Goal: Task Accomplishment & Management: Use online tool/utility

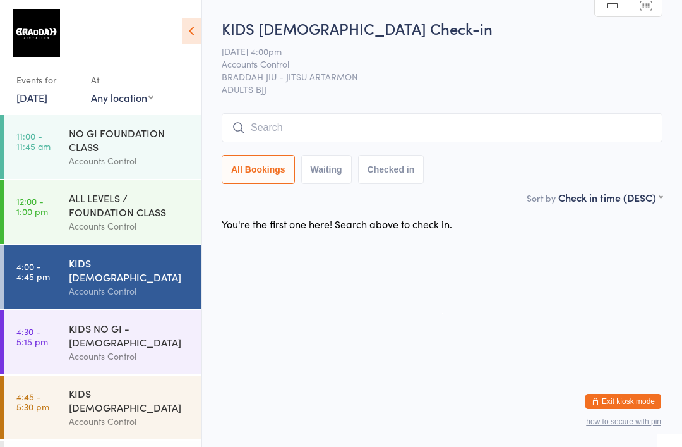
click at [457, 138] on input "search" at bounding box center [442, 127] width 441 height 29
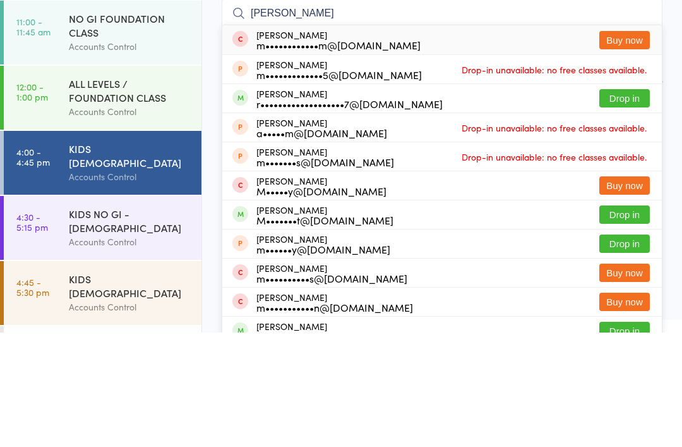
type input "[PERSON_NAME]"
click at [639, 203] on button "Drop in" at bounding box center [625, 212] width 51 height 18
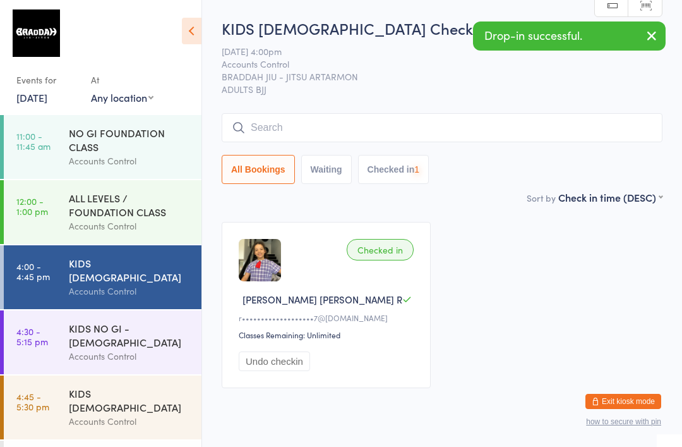
click at [452, 142] on input "search" at bounding box center [442, 127] width 441 height 29
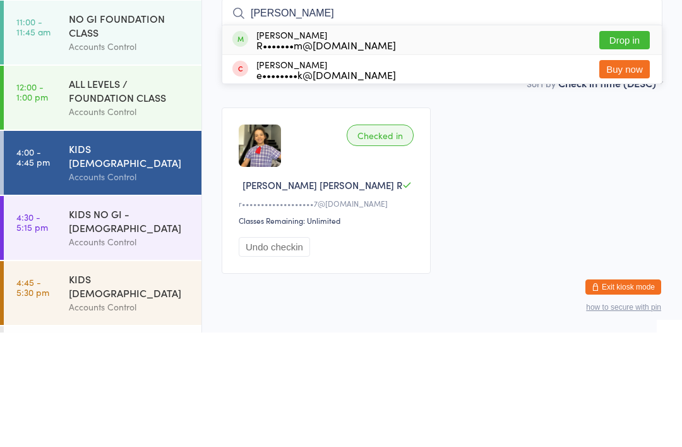
type input "[PERSON_NAME]"
click at [629, 145] on button "Drop in" at bounding box center [625, 154] width 51 height 18
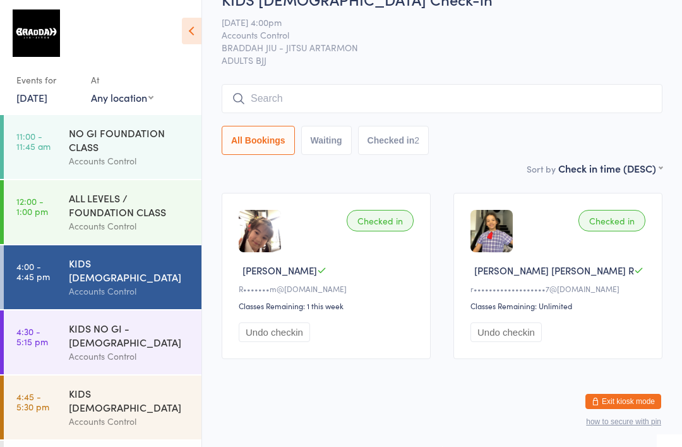
click at [284, 99] on input "search" at bounding box center [442, 98] width 441 height 29
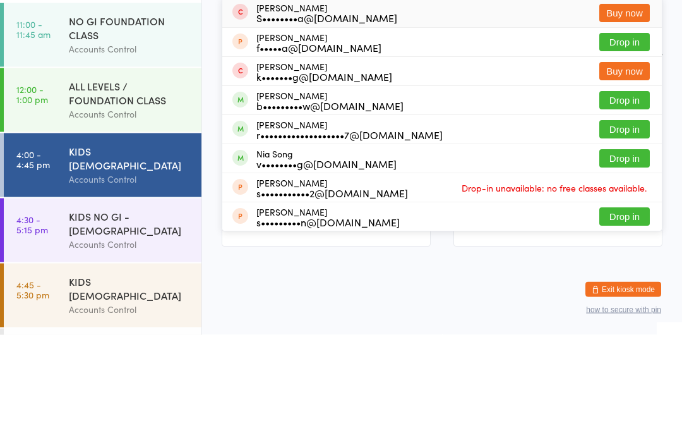
type input "[PERSON_NAME]"
click at [607, 233] on button "Drop in" at bounding box center [625, 242] width 51 height 18
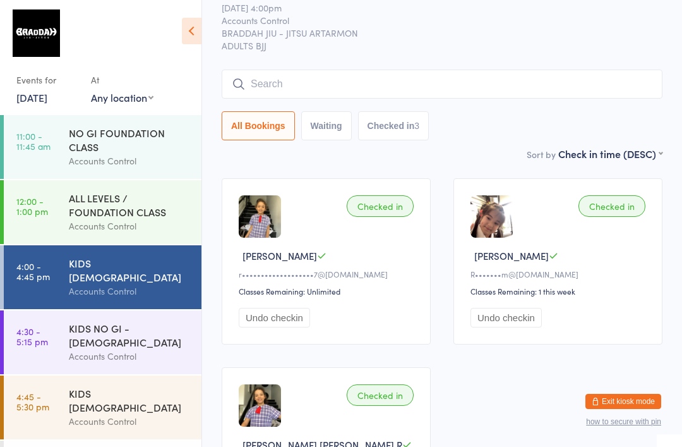
scroll to position [59, 0]
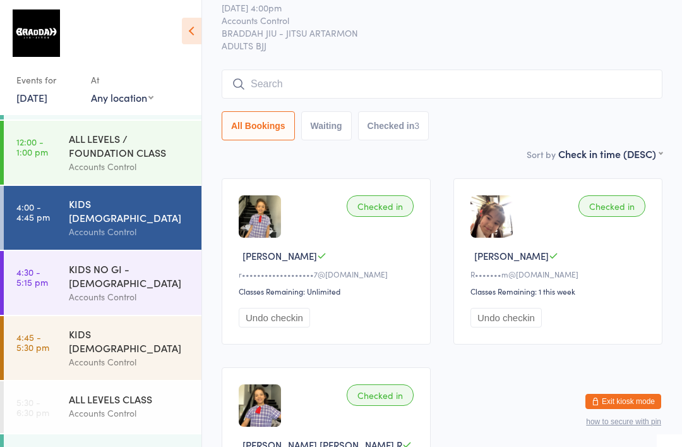
click at [147, 392] on div "ALL LEVELS CLASS" at bounding box center [130, 399] width 122 height 14
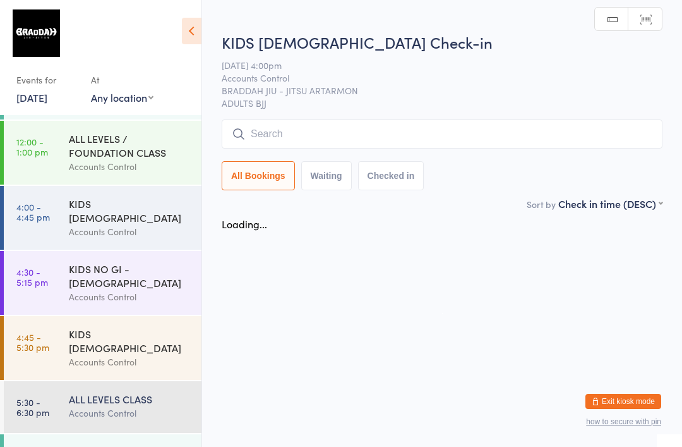
click at [545, 139] on input "search" at bounding box center [442, 133] width 441 height 29
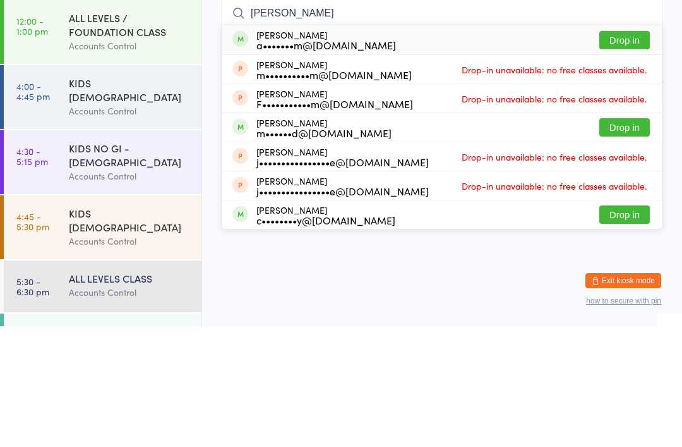
type input "[PERSON_NAME]"
click at [636, 152] on button "Drop in" at bounding box center [625, 161] width 51 height 18
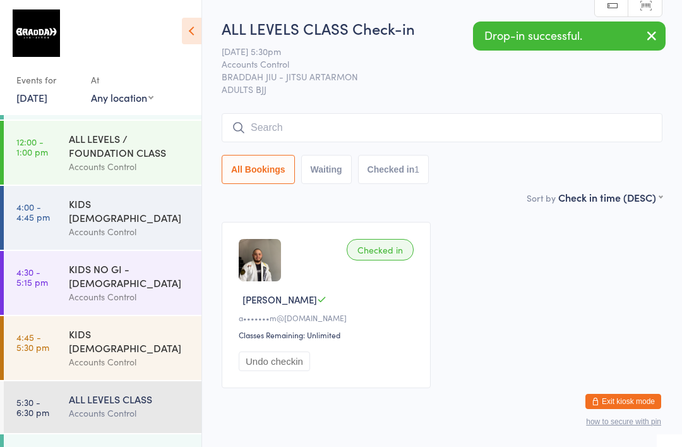
click at [156, 233] on div "KIDS [DEMOGRAPHIC_DATA] Accounts Control" at bounding box center [135, 218] width 133 height 64
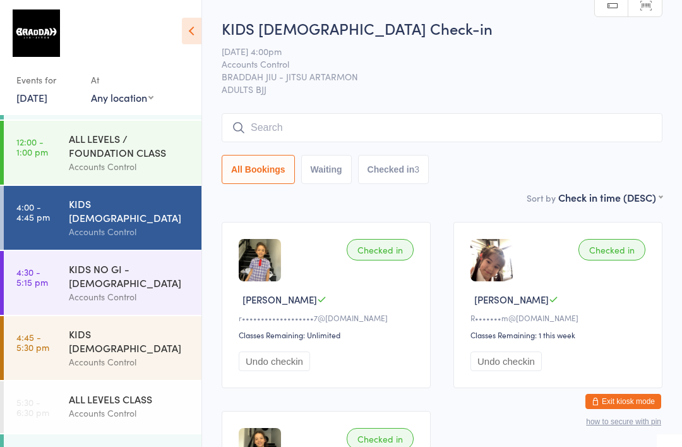
click at [186, 289] on div "Accounts Control" at bounding box center [130, 296] width 122 height 15
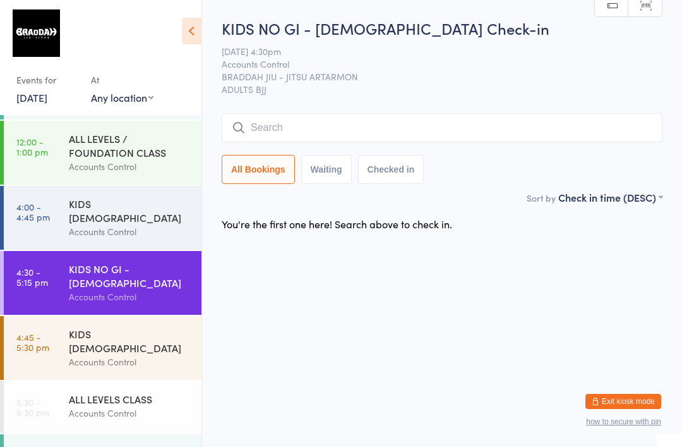
click at [468, 118] on input "search" at bounding box center [442, 127] width 441 height 29
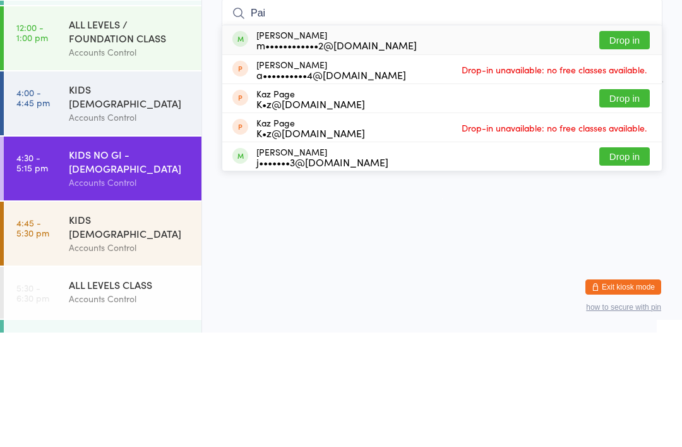
type input "Pai"
click at [628, 145] on button "Drop in" at bounding box center [625, 154] width 51 height 18
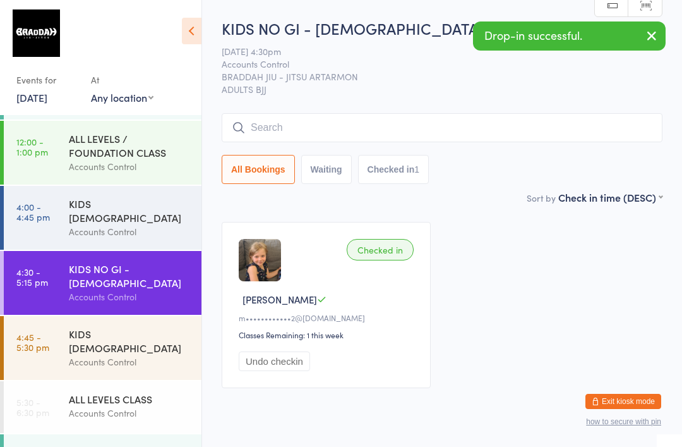
click at [437, 111] on div "KIDS NO GI - [DEMOGRAPHIC_DATA] Check-in [DATE] 4:30pm Accounts Control BRADDAH…" at bounding box center [442, 104] width 441 height 172
click at [390, 119] on input "search" at bounding box center [442, 127] width 441 height 29
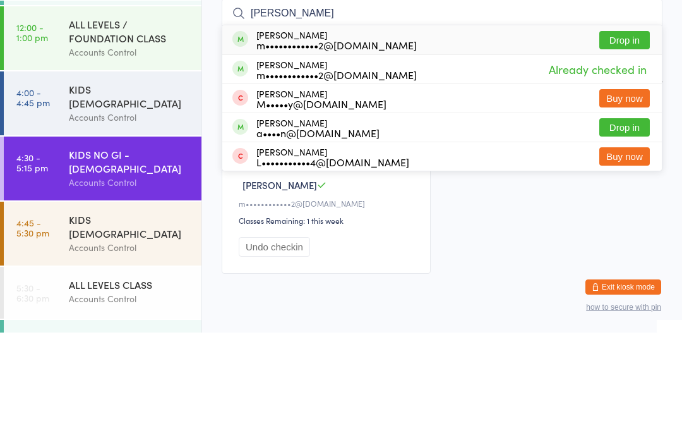
type input "[PERSON_NAME]"
click at [634, 140] on div "[PERSON_NAME] m••••••••••••2@[DOMAIN_NAME] Drop in" at bounding box center [442, 154] width 440 height 29
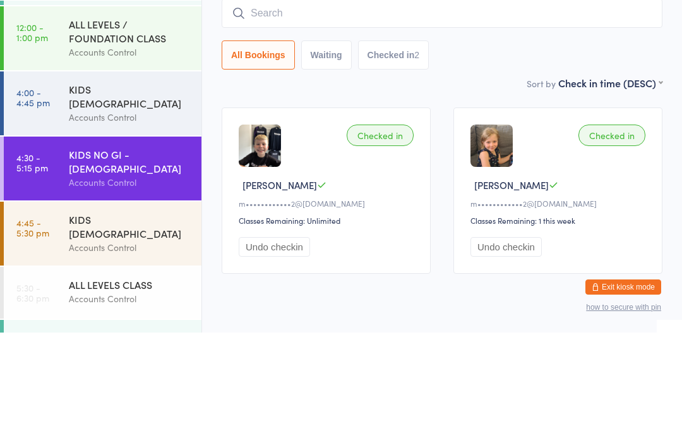
click at [480, 190] on div "Sort by Check in time (DESC) First name (ASC) First name (DESC) Last name (ASC)…" at bounding box center [442, 197] width 441 height 14
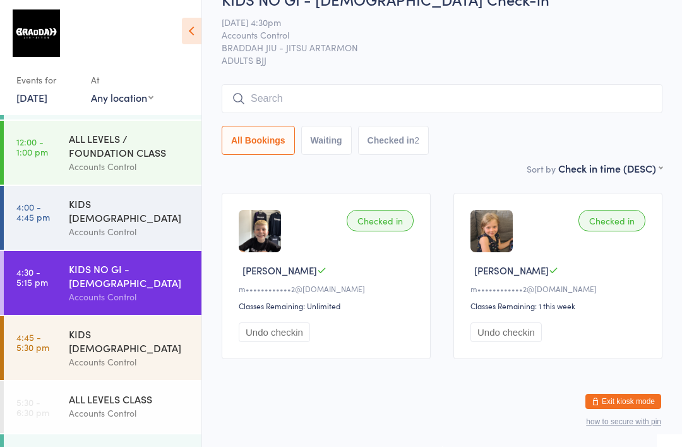
click at [97, 354] on div "Accounts Control" at bounding box center [130, 361] width 122 height 15
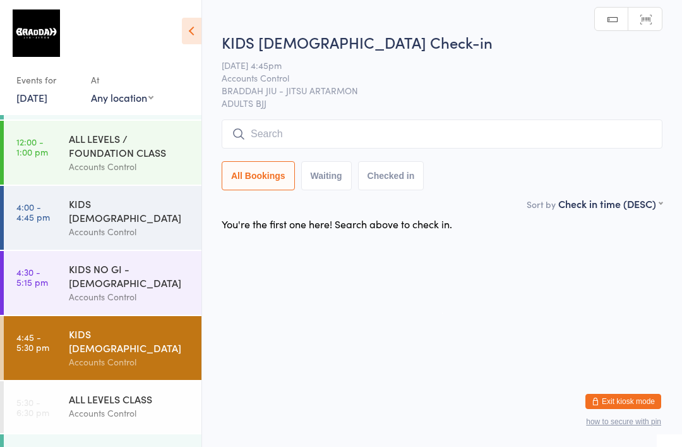
click at [389, 131] on input "search" at bounding box center [442, 133] width 441 height 29
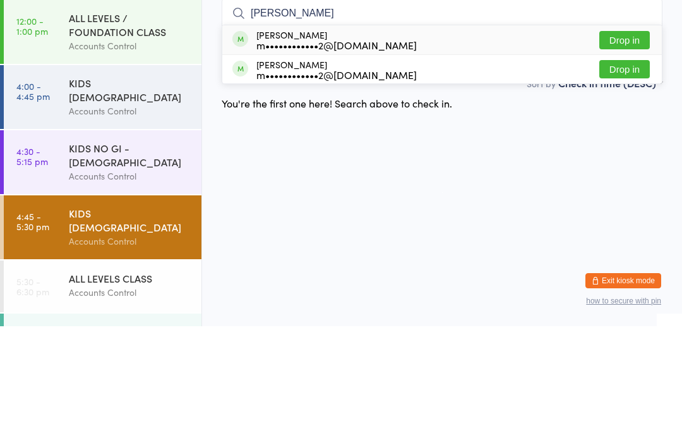
type input "[PERSON_NAME]"
click at [631, 152] on button "Drop in" at bounding box center [625, 161] width 51 height 18
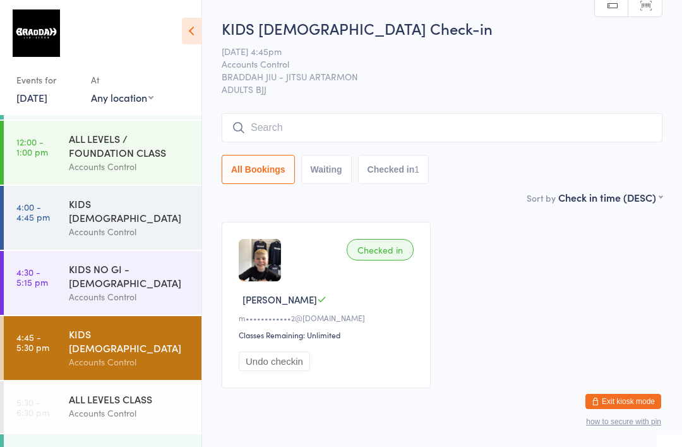
click at [144, 205] on div "KIDS [DEMOGRAPHIC_DATA]" at bounding box center [130, 211] width 122 height 28
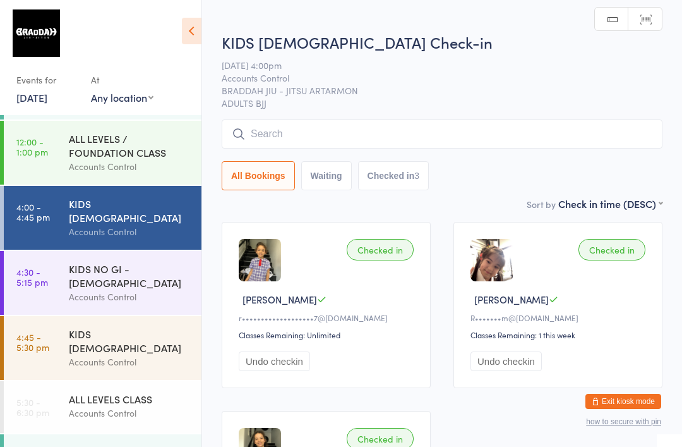
click at [257, 132] on input "search" at bounding box center [442, 133] width 441 height 29
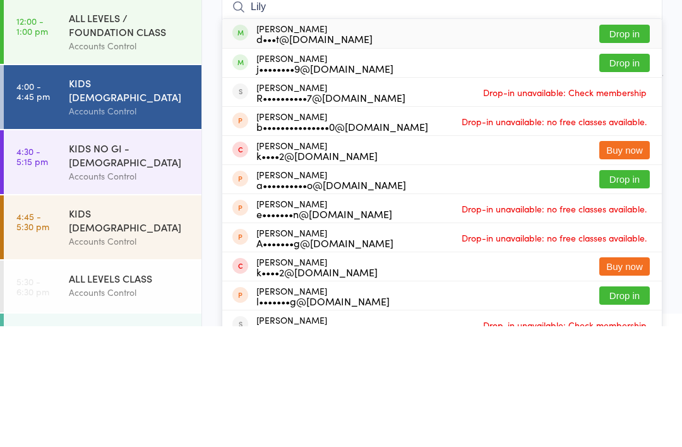
type input "Lily"
click at [639, 145] on button "Drop in" at bounding box center [625, 154] width 51 height 18
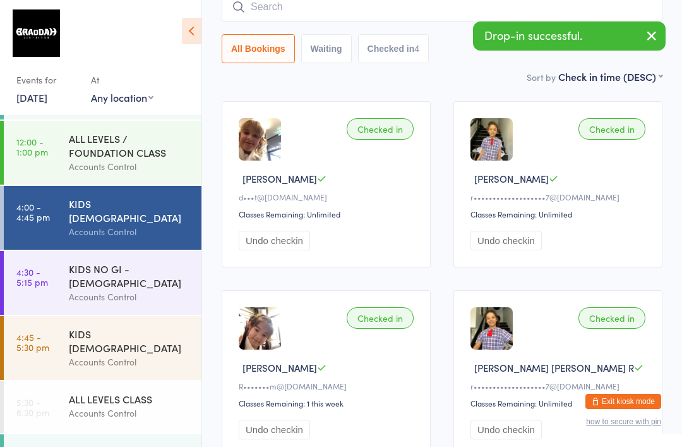
click at [59, 276] on link "4:30 - 5:15 pm KIDS NO GI - [DEMOGRAPHIC_DATA] Accounts Control" at bounding box center [103, 283] width 198 height 64
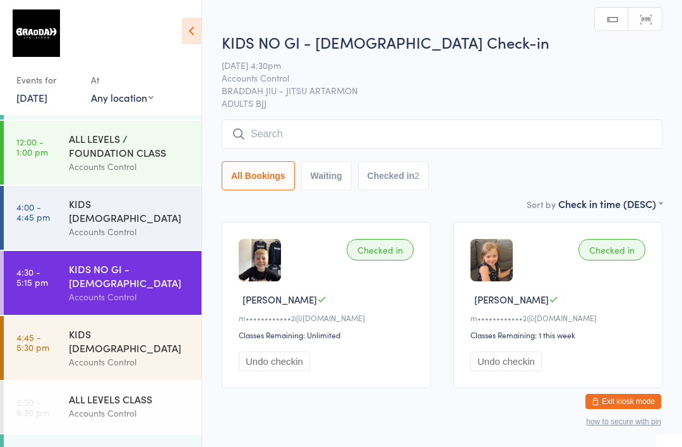
click at [339, 135] on input "search" at bounding box center [442, 133] width 441 height 29
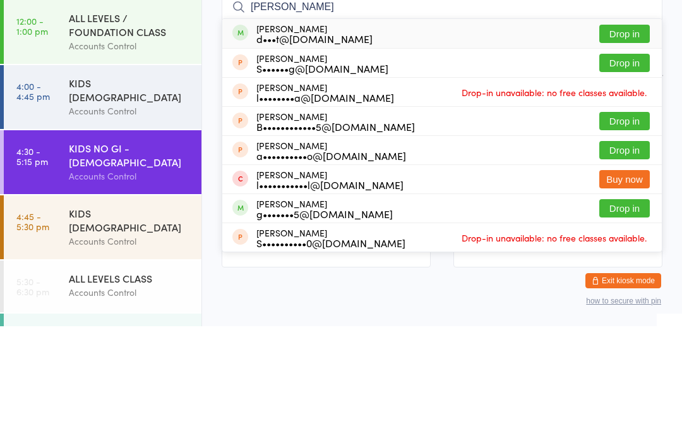
type input "[PERSON_NAME]"
click at [626, 145] on button "Drop in" at bounding box center [625, 154] width 51 height 18
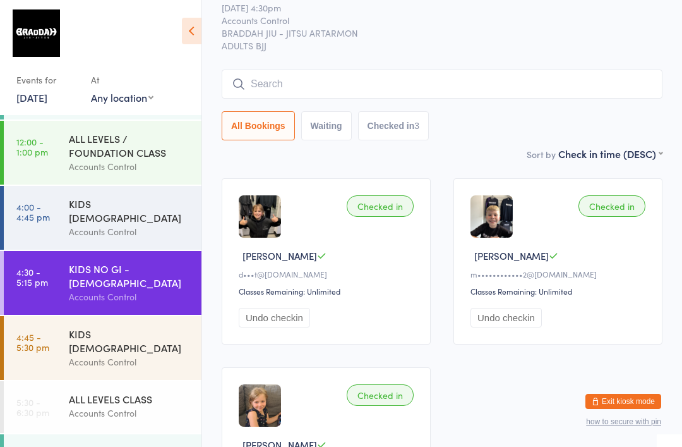
click at [102, 201] on div "KIDS [DEMOGRAPHIC_DATA] Accounts Control" at bounding box center [135, 218] width 133 height 64
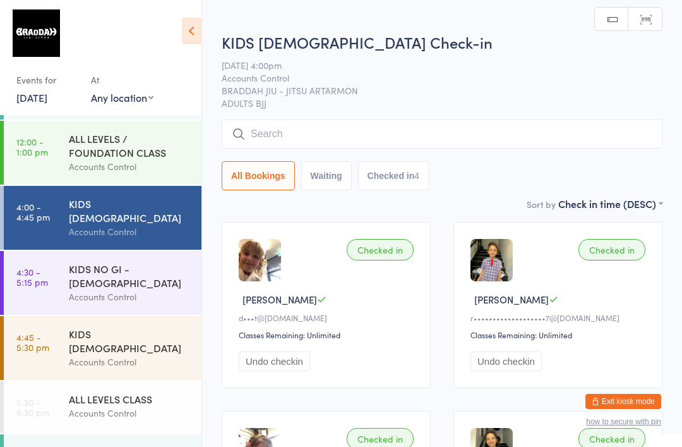
click at [292, 133] on input "search" at bounding box center [442, 133] width 441 height 29
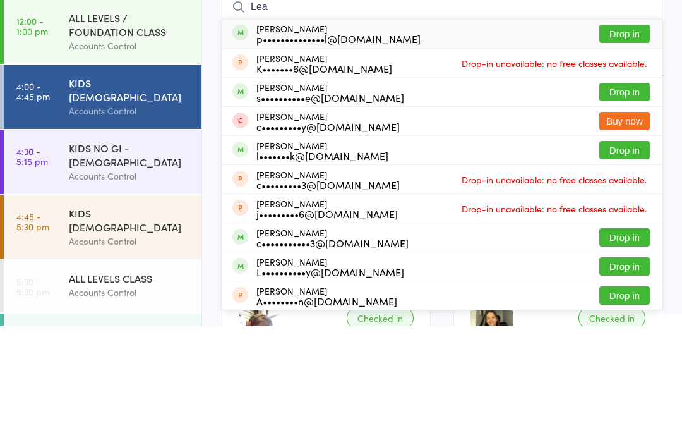
type input "Lea"
click at [361, 154] on div "p••••••••••••••l@[DOMAIN_NAME]" at bounding box center [339, 159] width 164 height 10
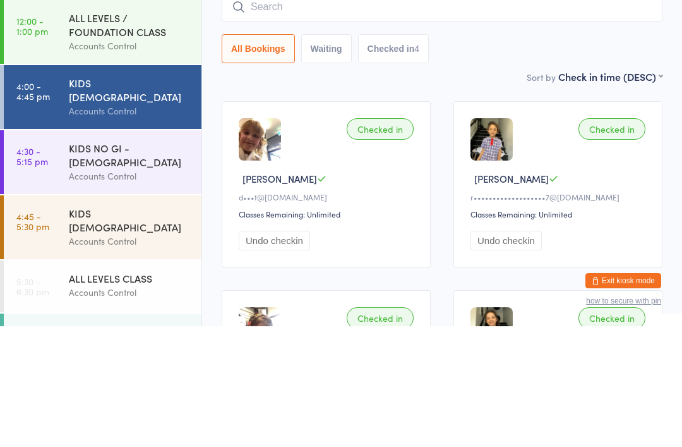
scroll to position [121, 0]
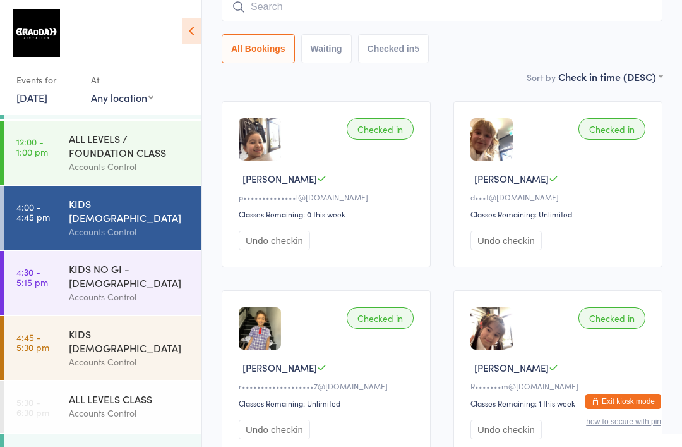
click at [396, 131] on div "Checked in" at bounding box center [380, 128] width 67 height 21
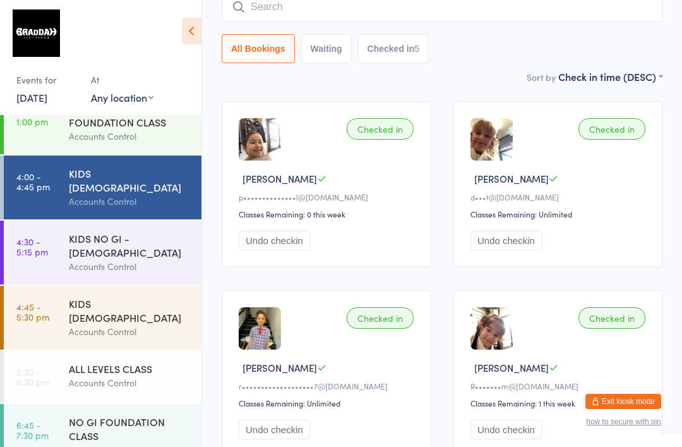
scroll to position [96, 0]
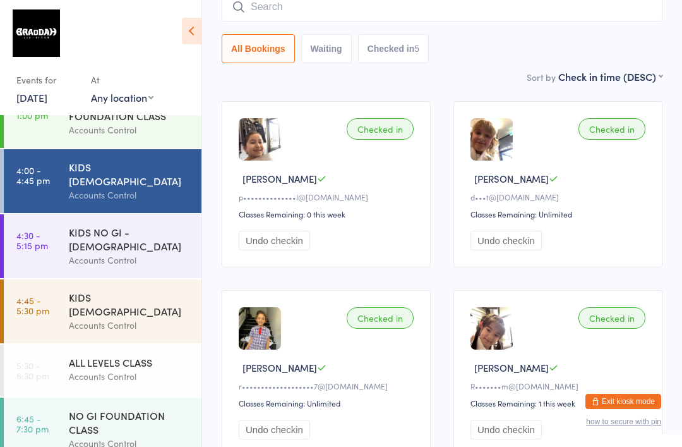
click at [48, 231] on link "4:30 - 5:15 pm KIDS NO GI - [DEMOGRAPHIC_DATA] Accounts Control" at bounding box center [103, 246] width 198 height 64
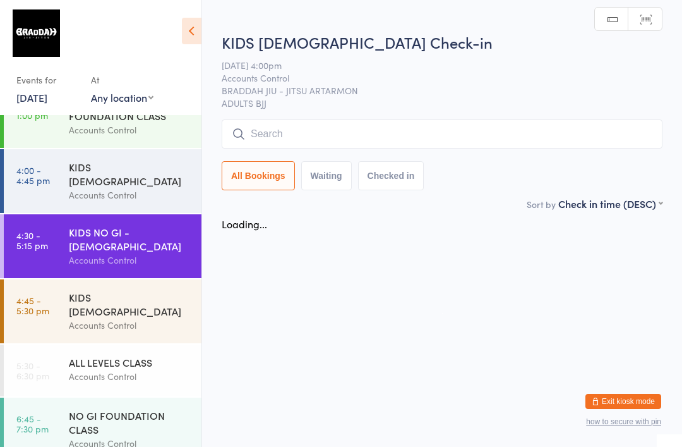
click at [417, 129] on input "search" at bounding box center [442, 133] width 441 height 29
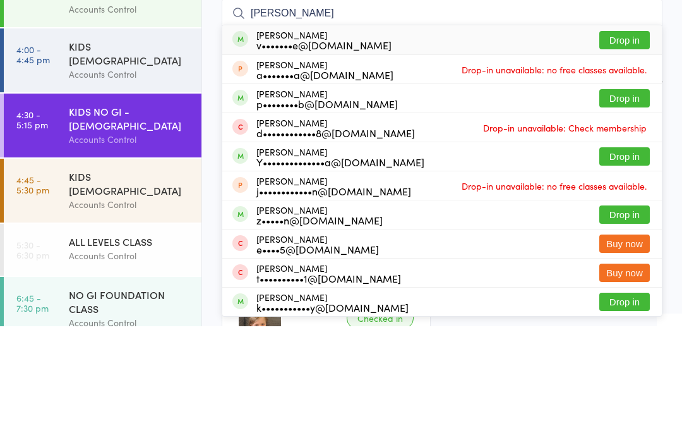
type input "[PERSON_NAME]"
click at [631, 152] on button "Drop in" at bounding box center [625, 161] width 51 height 18
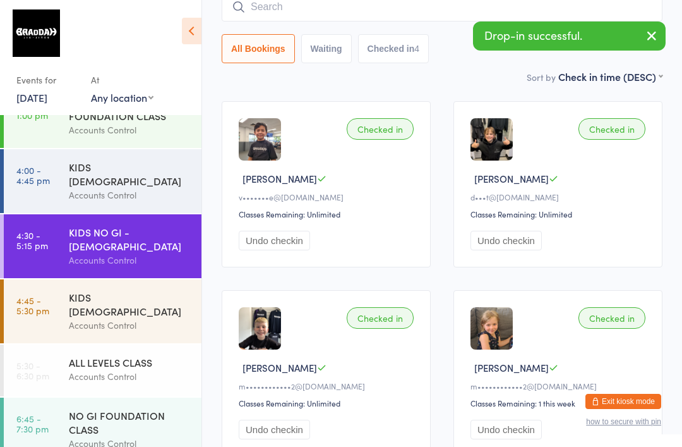
click at [512, 250] on button "Undo checkin" at bounding box center [506, 241] width 71 height 20
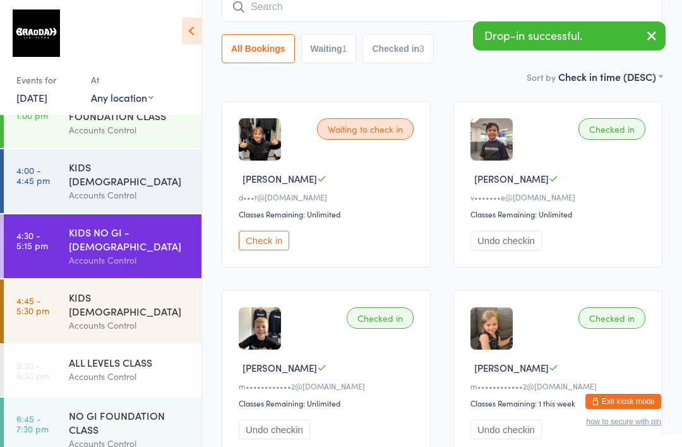
click at [48, 295] on time "4:45 - 5:30 pm" at bounding box center [32, 305] width 33 height 20
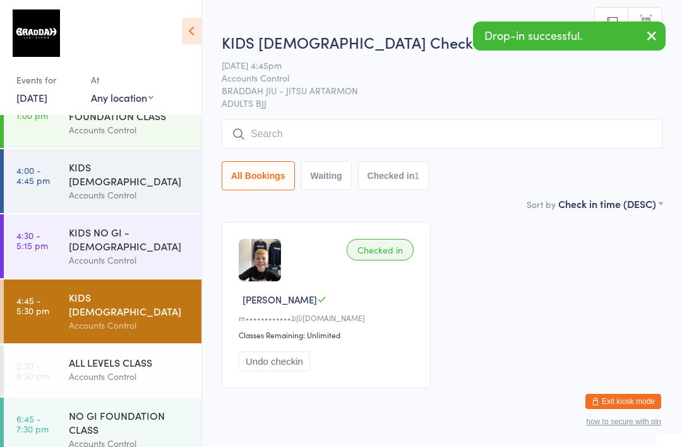
click at [380, 138] on input "search" at bounding box center [442, 133] width 441 height 29
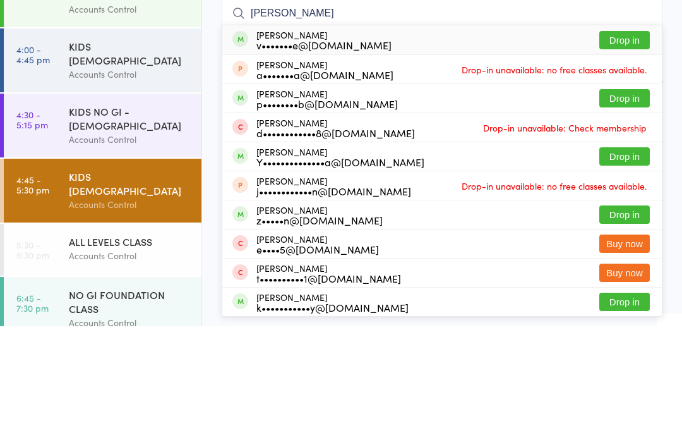
type input "[PERSON_NAME]"
click at [634, 152] on button "Drop in" at bounding box center [625, 161] width 51 height 18
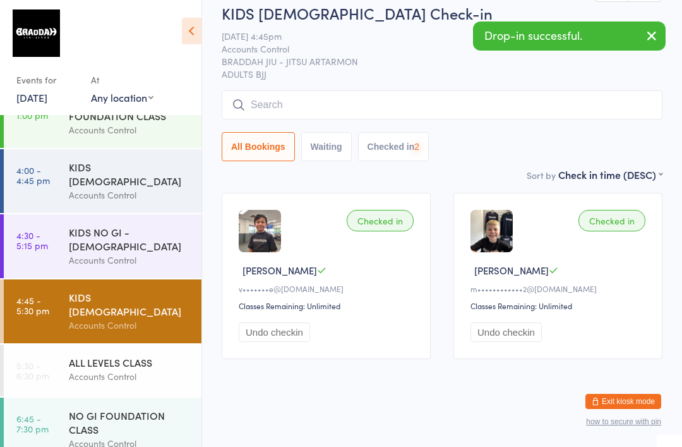
click at [42, 185] on time "4:00 - 4:45 pm" at bounding box center [32, 175] width 33 height 20
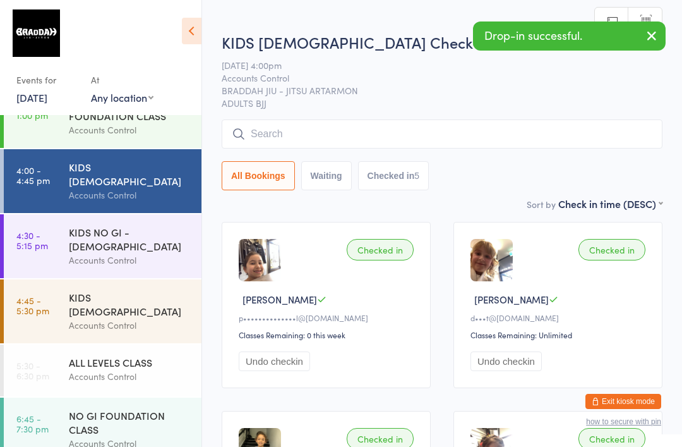
click at [390, 135] on input "search" at bounding box center [442, 133] width 441 height 29
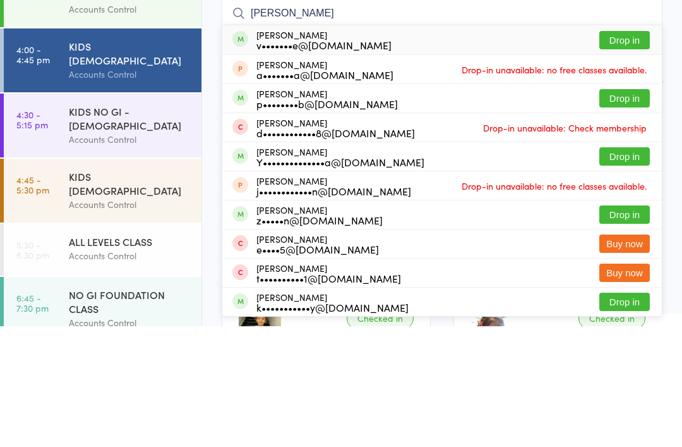
type input "[PERSON_NAME]"
click at [626, 152] on button "Drop in" at bounding box center [625, 161] width 51 height 18
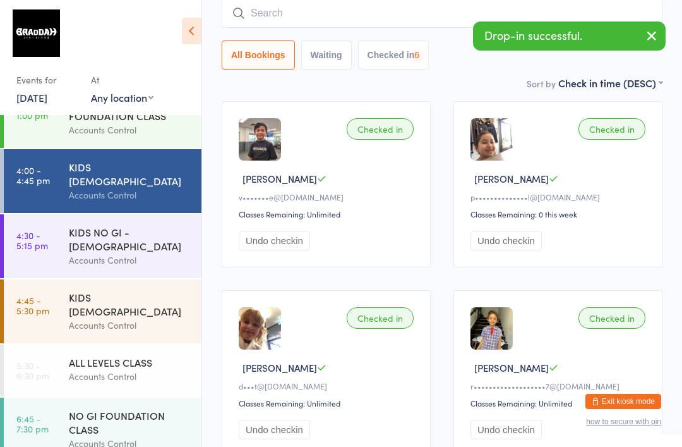
click at [50, 239] on link "4:30 - 5:15 pm KIDS NO GI - [DEMOGRAPHIC_DATA] Accounts Control" at bounding box center [103, 246] width 198 height 64
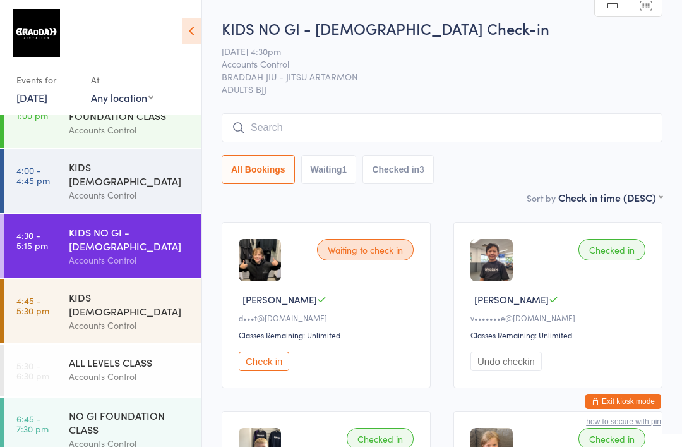
click at [569, 115] on input "search" at bounding box center [442, 127] width 441 height 29
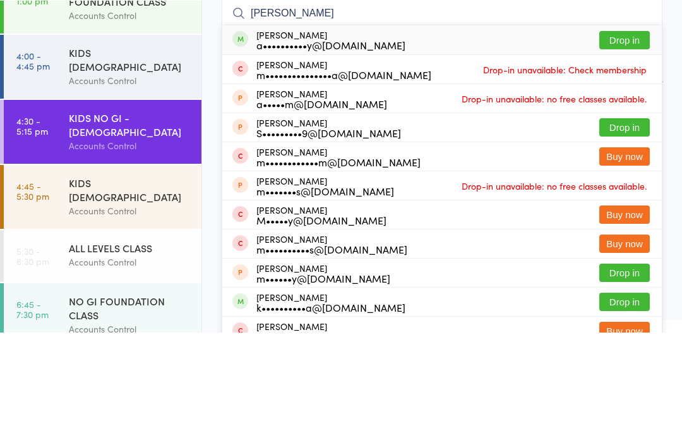
type input "[PERSON_NAME]"
click at [620, 145] on button "Drop in" at bounding box center [625, 154] width 51 height 18
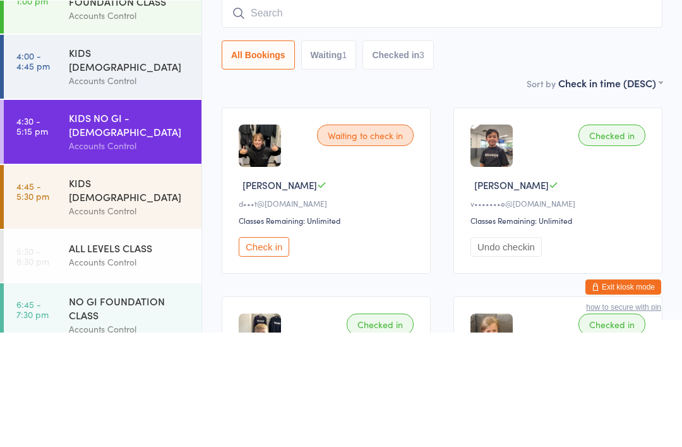
scroll to position [114, 0]
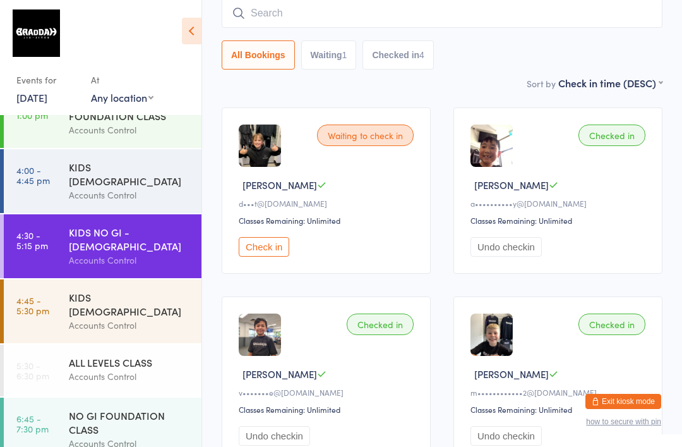
click at [80, 290] on div "KIDS [DEMOGRAPHIC_DATA]" at bounding box center [130, 304] width 122 height 28
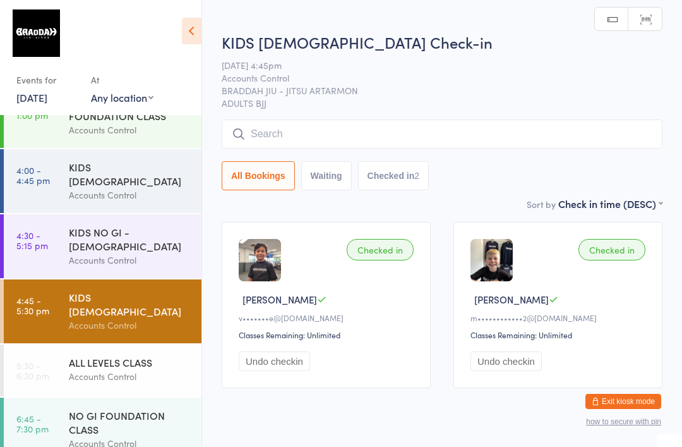
click at [272, 124] on input "search" at bounding box center [442, 133] width 441 height 29
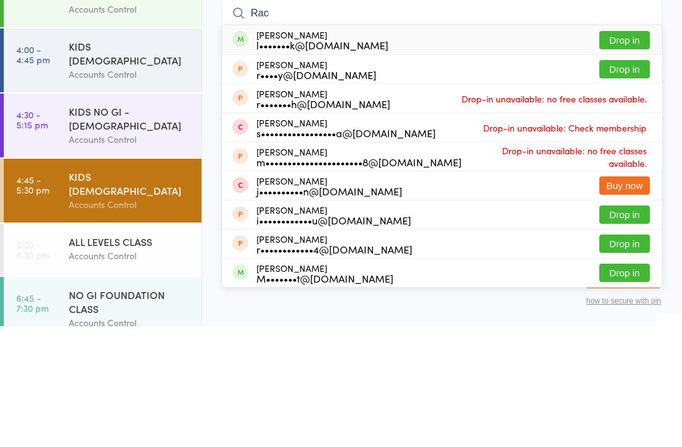
type input "Rac"
click at [632, 152] on button "Drop in" at bounding box center [625, 161] width 51 height 18
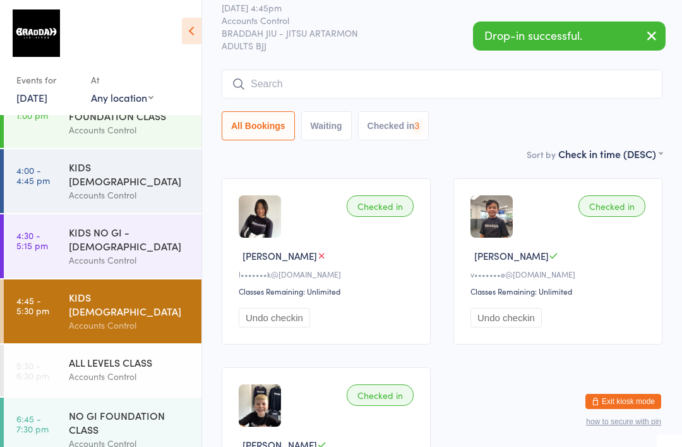
click at [31, 360] on time "5:30 - 6:30 pm" at bounding box center [32, 370] width 33 height 20
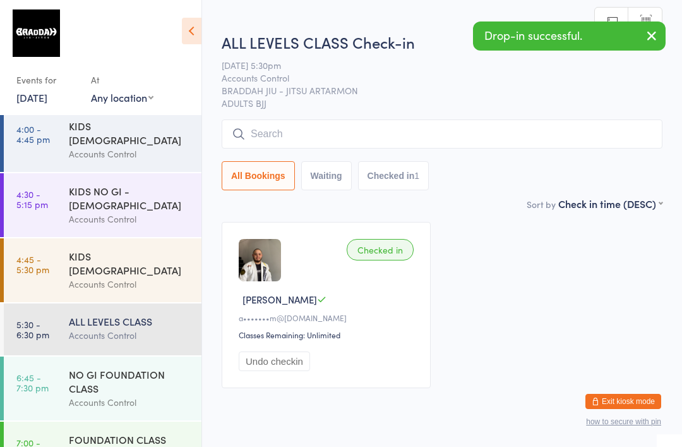
scroll to position [136, 0]
click at [284, 144] on input "search" at bounding box center [442, 133] width 441 height 29
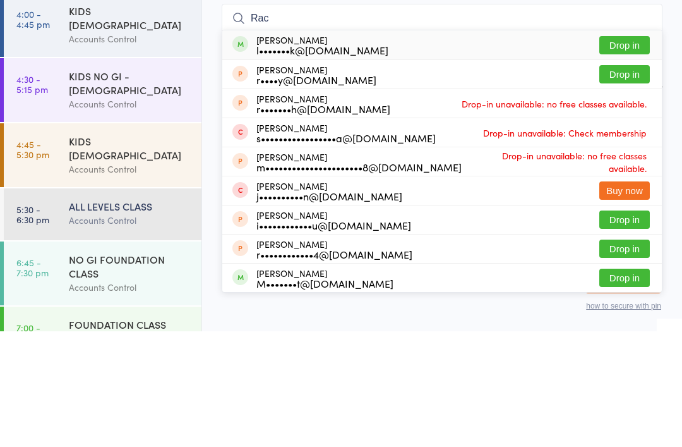
type input "Rac"
click at [625, 152] on button "Drop in" at bounding box center [625, 161] width 51 height 18
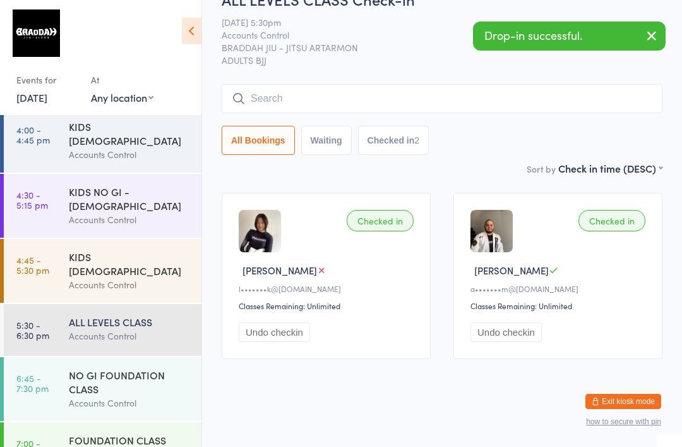
click at [30, 255] on time "4:45 - 5:30 pm" at bounding box center [32, 265] width 33 height 20
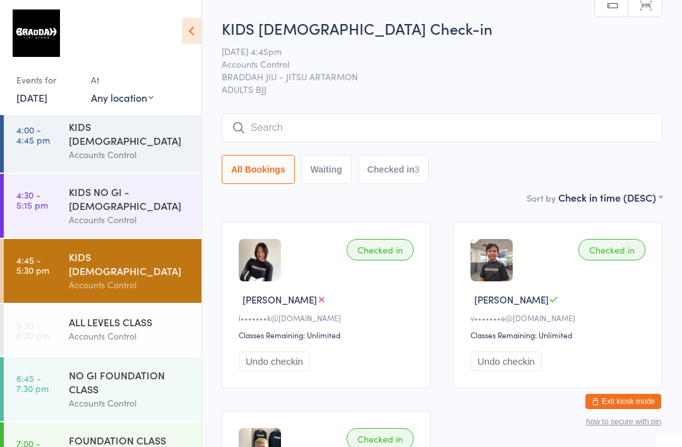
click at [329, 137] on input "search" at bounding box center [442, 127] width 441 height 29
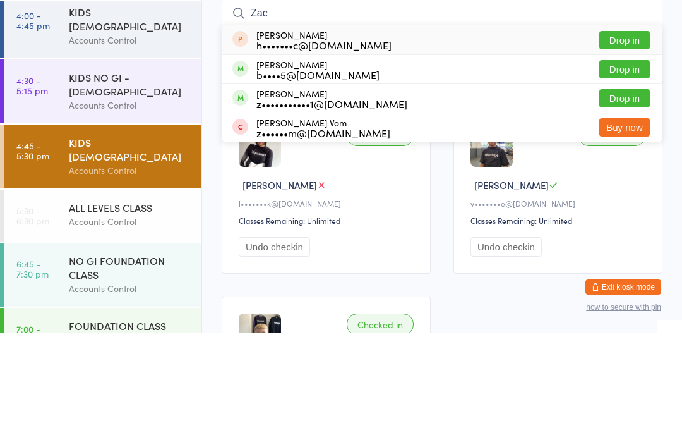
type input "Zac"
click at [611, 174] on button "Drop in" at bounding box center [625, 183] width 51 height 18
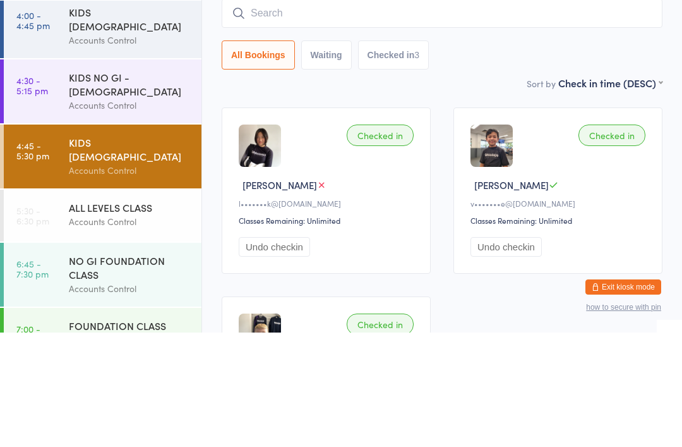
scroll to position [114, 0]
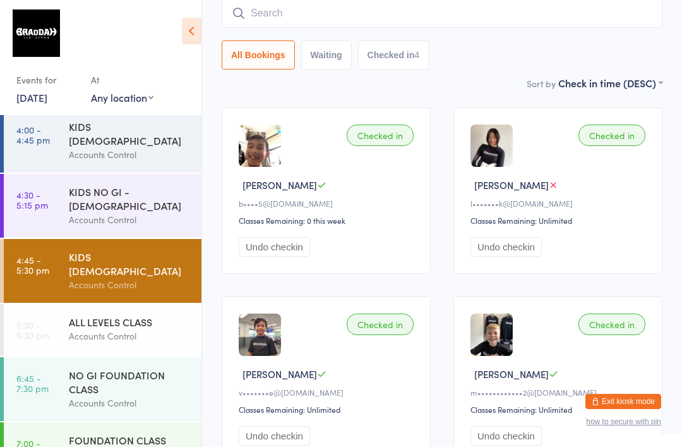
click at [262, 6] on input "search" at bounding box center [442, 13] width 441 height 29
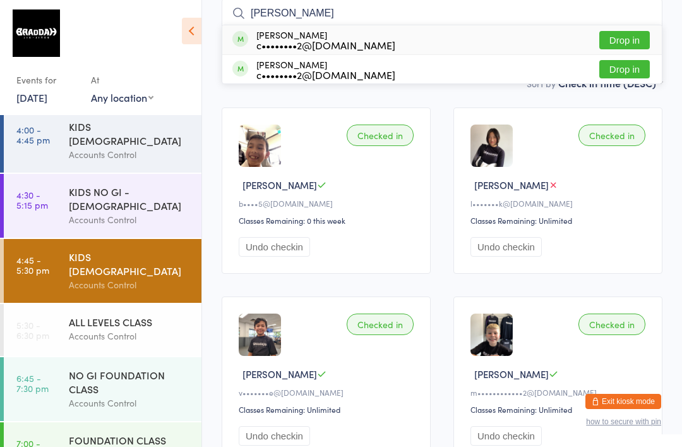
type input "[PERSON_NAME]"
click at [629, 68] on button "Drop in" at bounding box center [625, 69] width 51 height 18
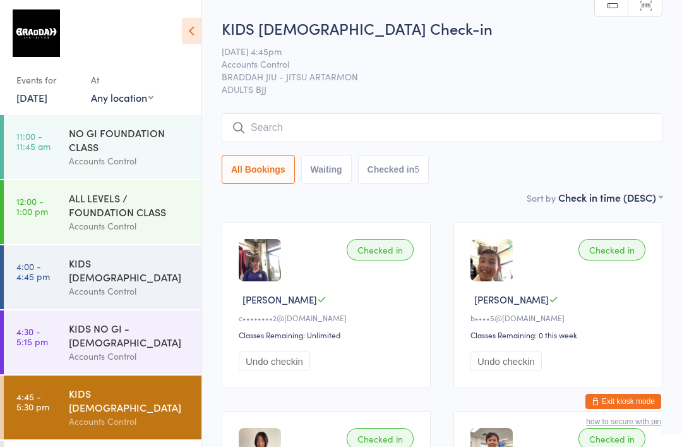
scroll to position [0, 0]
click at [87, 153] on div "NO GI FOUNDATION CLASS" at bounding box center [130, 140] width 122 height 28
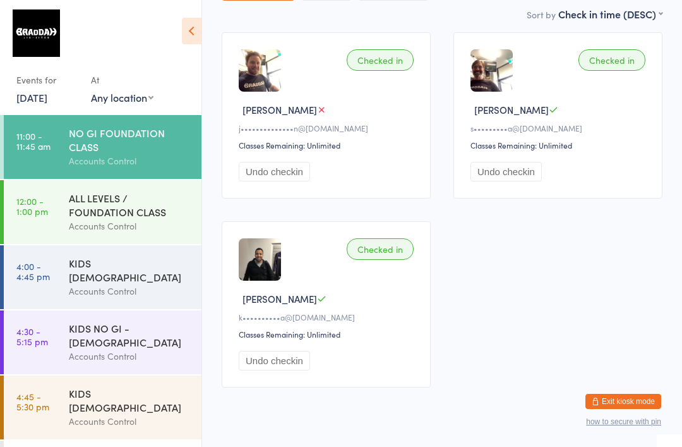
scroll to position [195, 0]
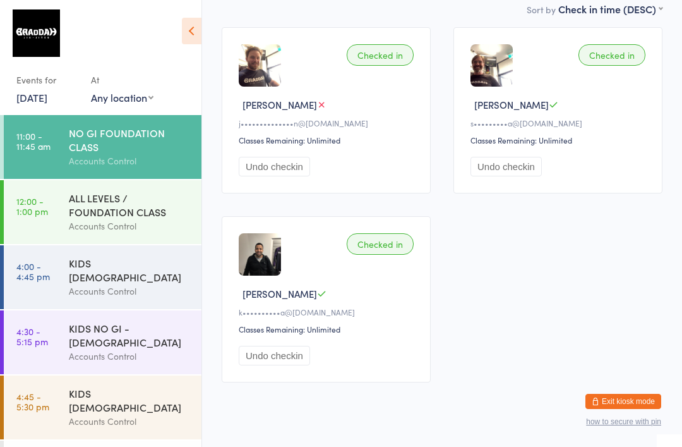
click at [119, 414] on div "Accounts Control" at bounding box center [130, 421] width 122 height 15
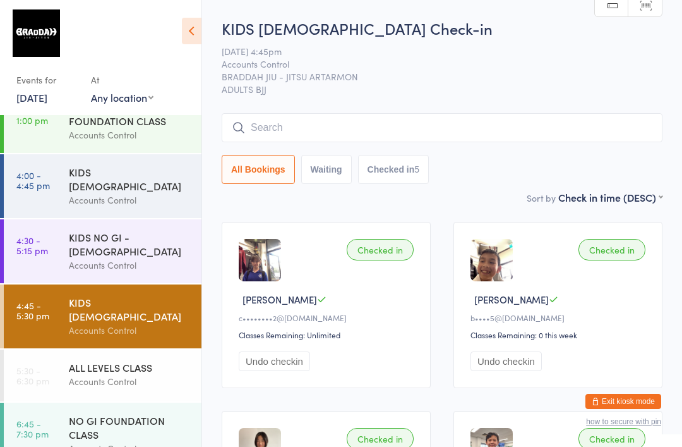
scroll to position [92, 0]
click at [146, 373] on div "Accounts Control" at bounding box center [130, 380] width 122 height 15
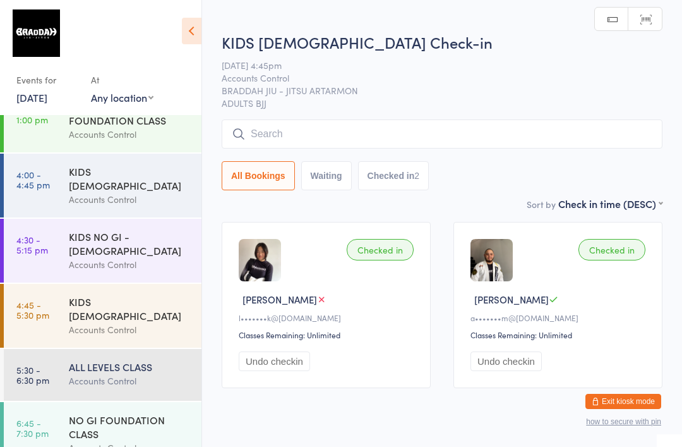
click at [485, 147] on input "search" at bounding box center [442, 133] width 441 height 29
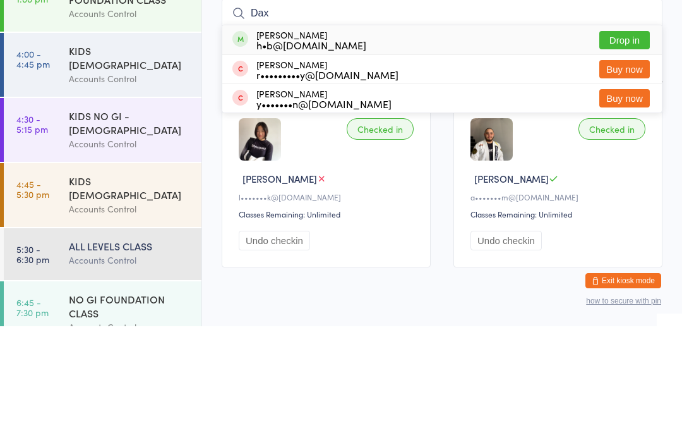
type input "Dax"
click at [632, 152] on button "Drop in" at bounding box center [625, 161] width 51 height 18
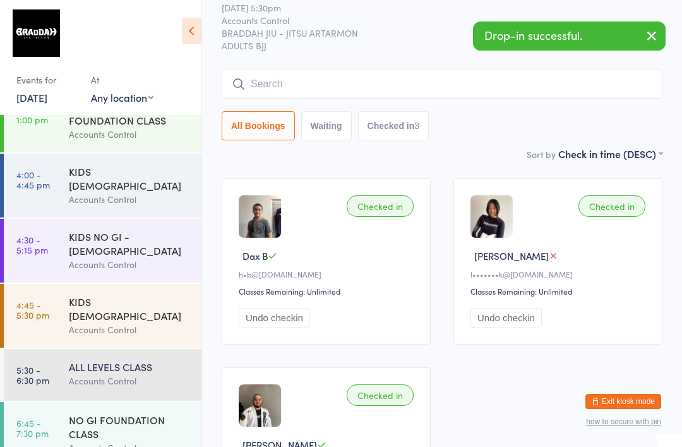
click at [349, 90] on input "search" at bounding box center [442, 84] width 441 height 29
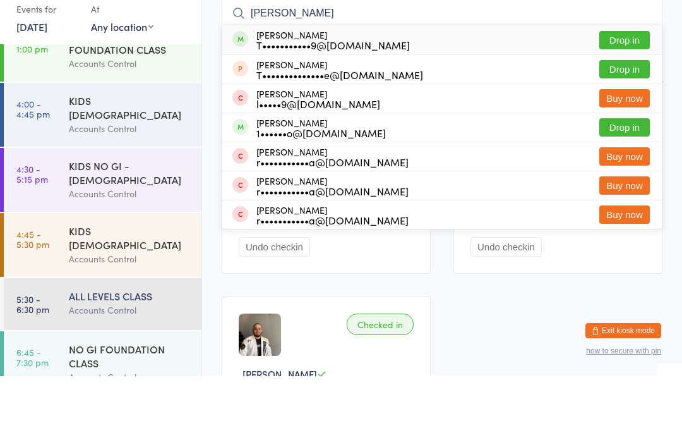
type input "[PERSON_NAME]"
click at [636, 102] on button "Drop in" at bounding box center [625, 111] width 51 height 18
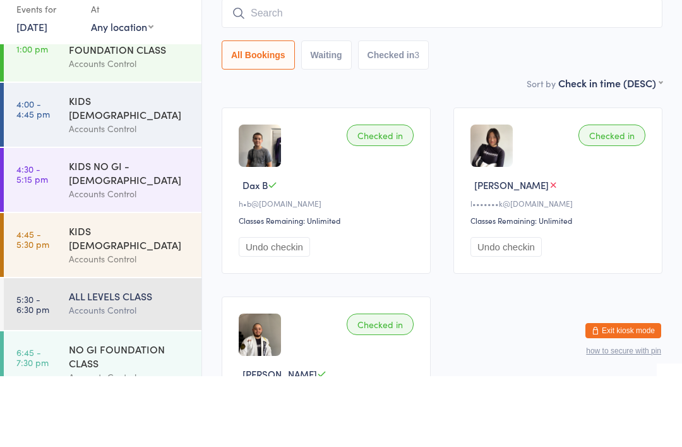
scroll to position [114, 0]
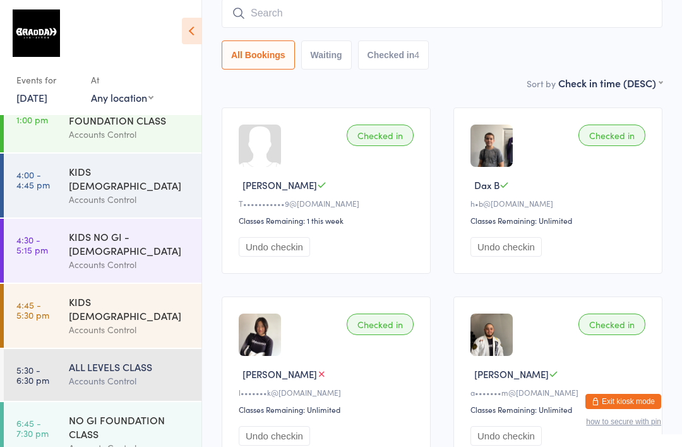
click at [142, 305] on div "KIDS [DEMOGRAPHIC_DATA] Accounts Control" at bounding box center [135, 316] width 133 height 64
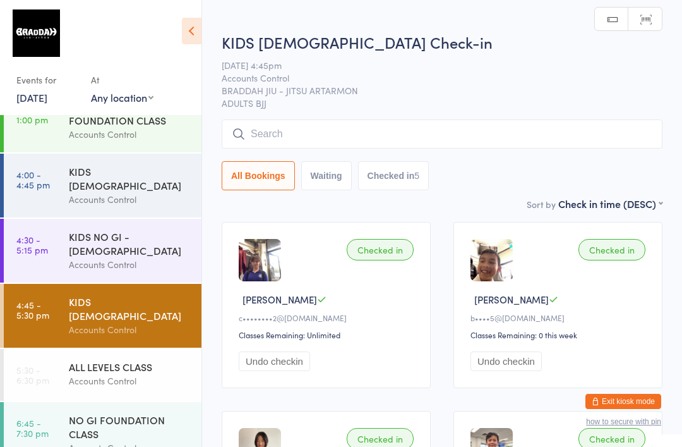
click at [432, 145] on input "search" at bounding box center [442, 133] width 441 height 29
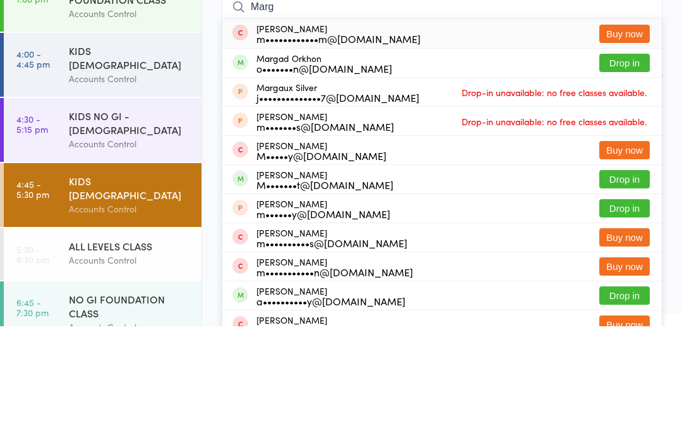
type input "Marg"
click at [625, 174] on button "Drop in" at bounding box center [625, 183] width 51 height 18
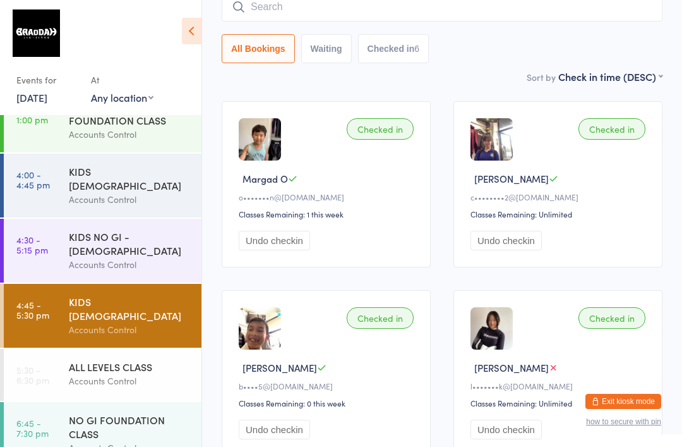
click at [138, 373] on div "Accounts Control" at bounding box center [130, 380] width 122 height 15
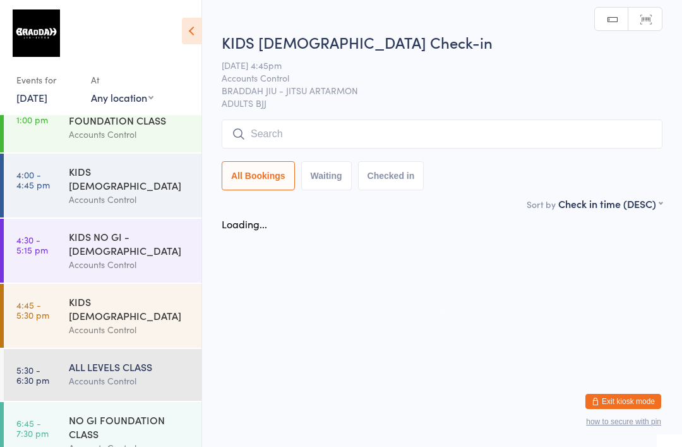
click at [331, 144] on input "search" at bounding box center [442, 133] width 441 height 29
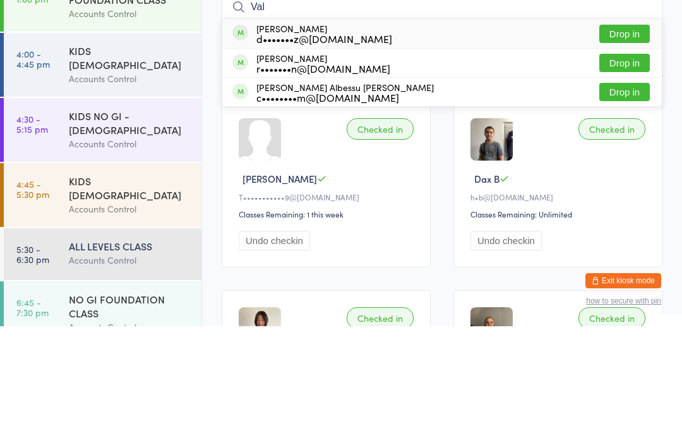
type input "Val"
click at [629, 174] on button "Drop in" at bounding box center [625, 183] width 51 height 18
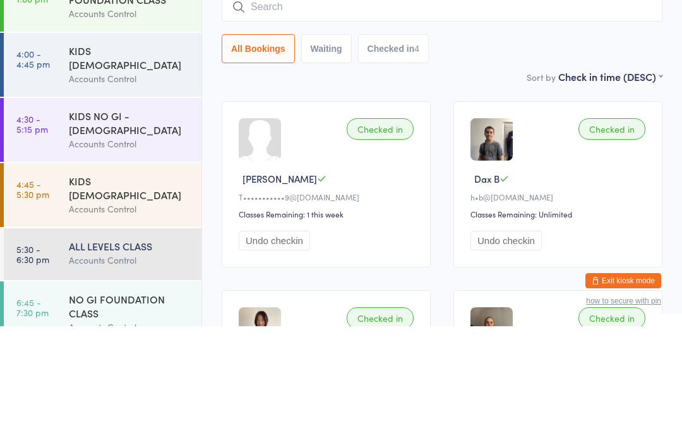
scroll to position [121, 0]
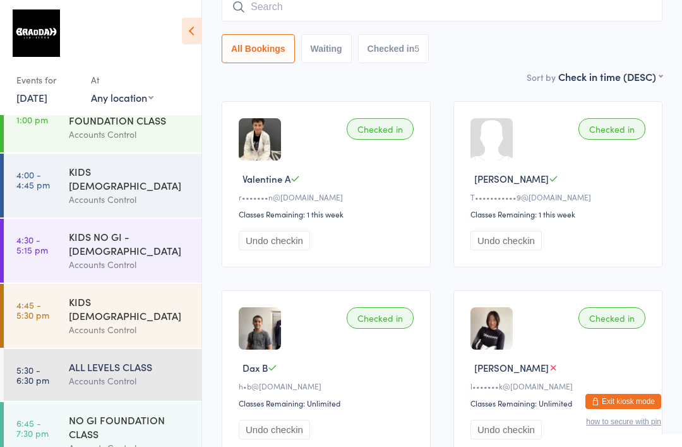
click at [66, 349] on link "5:30 - 6:30 pm ALL LEVELS CLASS Accounts Control" at bounding box center [103, 375] width 198 height 52
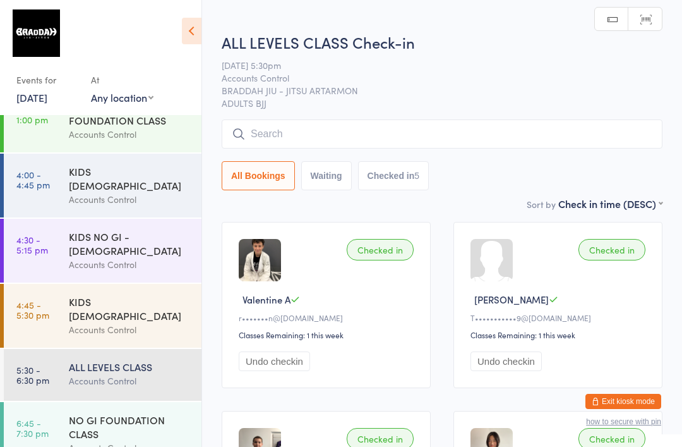
click at [294, 123] on input "search" at bounding box center [442, 133] width 441 height 29
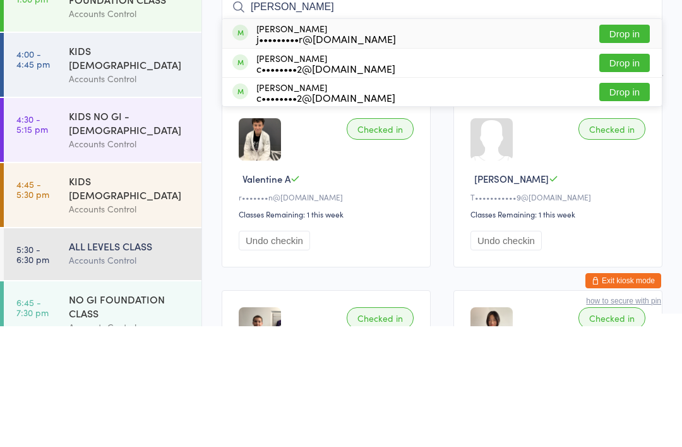
type input "[PERSON_NAME]"
click at [624, 145] on button "Drop in" at bounding box center [625, 154] width 51 height 18
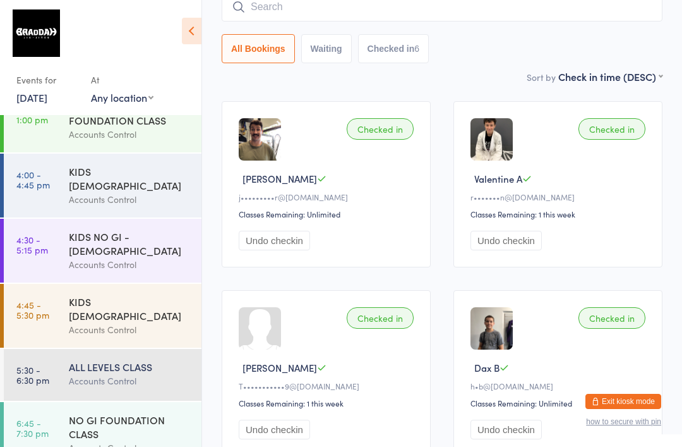
click at [124, 360] on div "ALL LEVELS CLASS" at bounding box center [130, 367] width 122 height 14
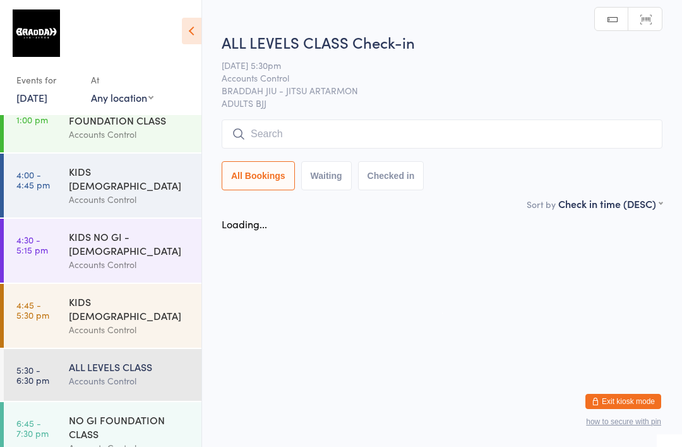
scroll to position [0, 0]
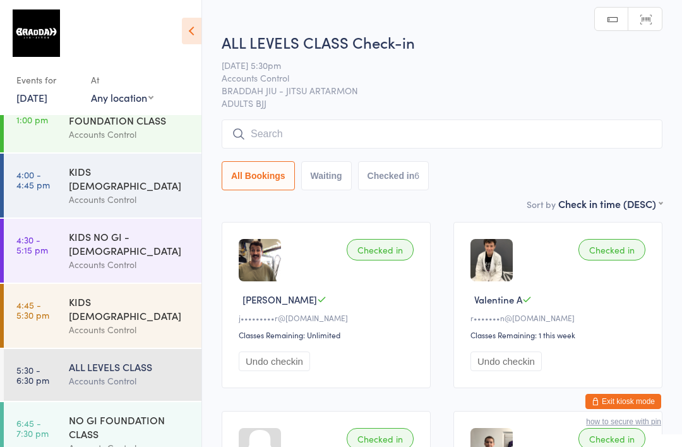
click at [310, 133] on input "search" at bounding box center [442, 133] width 441 height 29
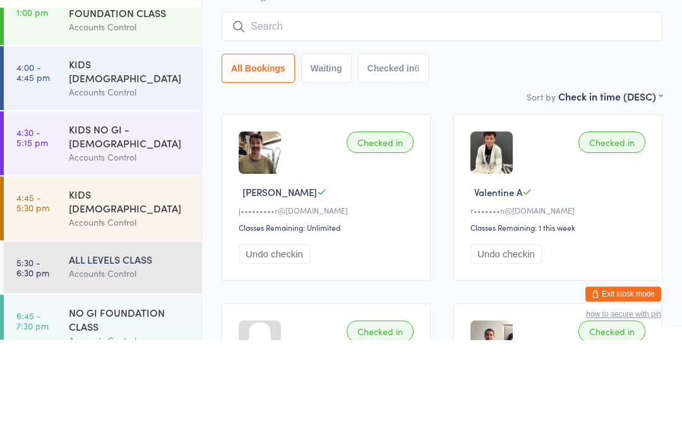
type input "N"
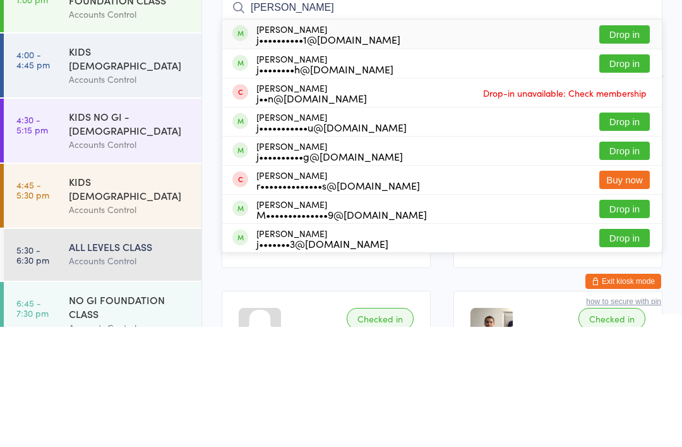
type input "[PERSON_NAME]"
click at [610, 145] on button "Drop in" at bounding box center [625, 154] width 51 height 18
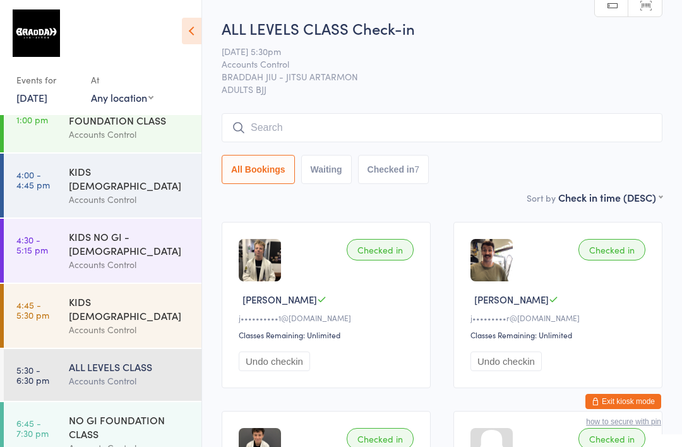
click at [340, 142] on input "search" at bounding box center [442, 127] width 441 height 29
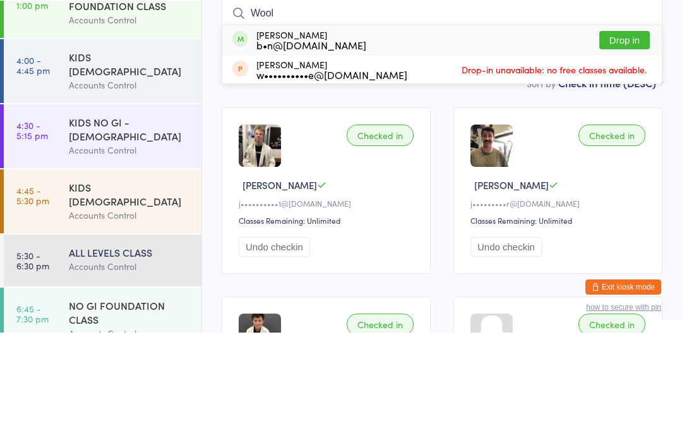
type input "Wool"
click at [608, 145] on button "Drop in" at bounding box center [625, 154] width 51 height 18
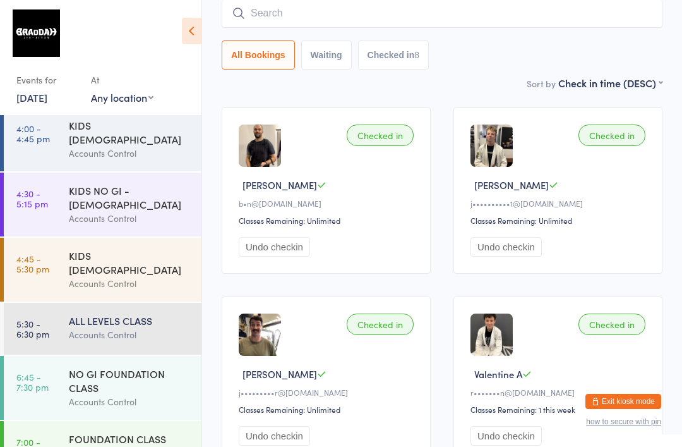
scroll to position [136, 0]
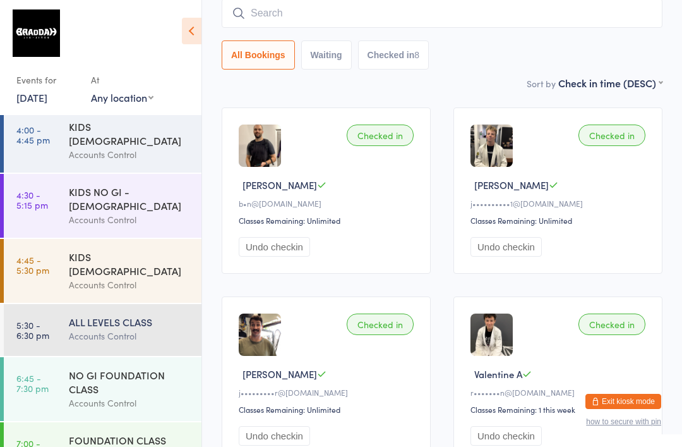
click at [129, 315] on div "ALL LEVELS CLASS" at bounding box center [130, 322] width 122 height 14
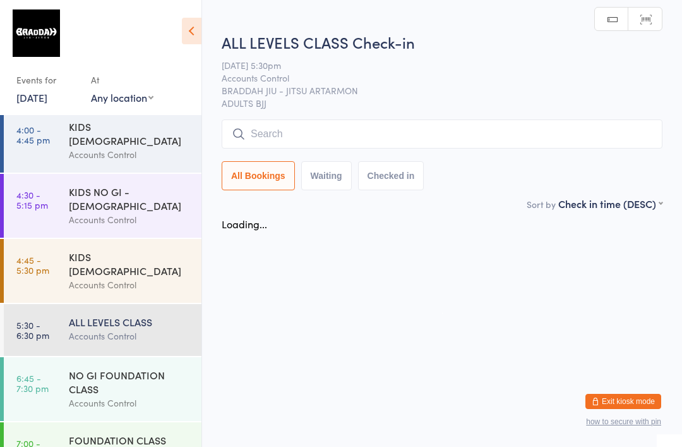
scroll to position [0, 0]
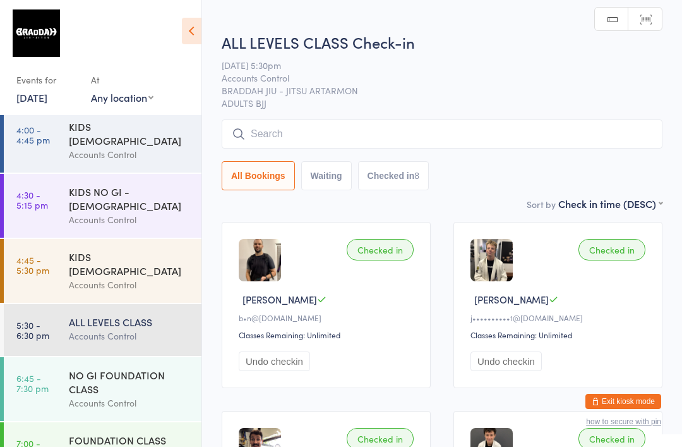
click at [496, 145] on input "search" at bounding box center [442, 133] width 441 height 29
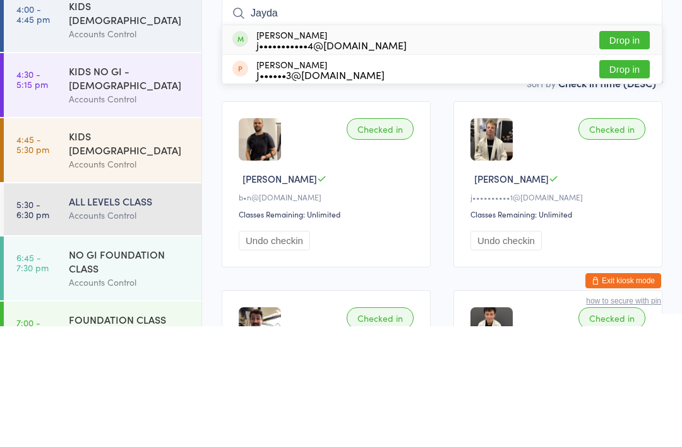
type input "Jayda"
click at [632, 152] on button "Drop in" at bounding box center [625, 161] width 51 height 18
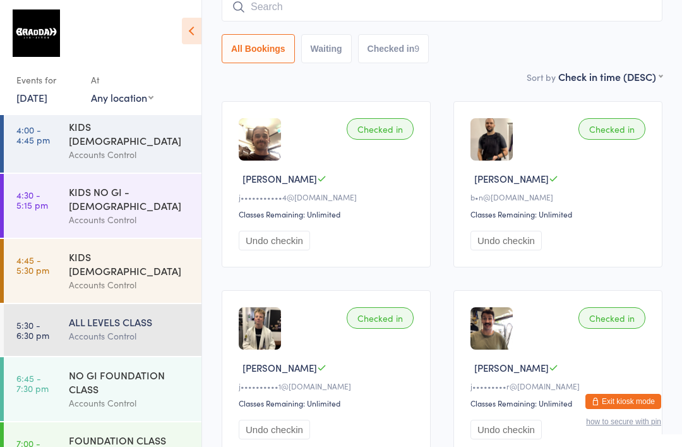
click at [289, 16] on input "search" at bounding box center [442, 6] width 441 height 29
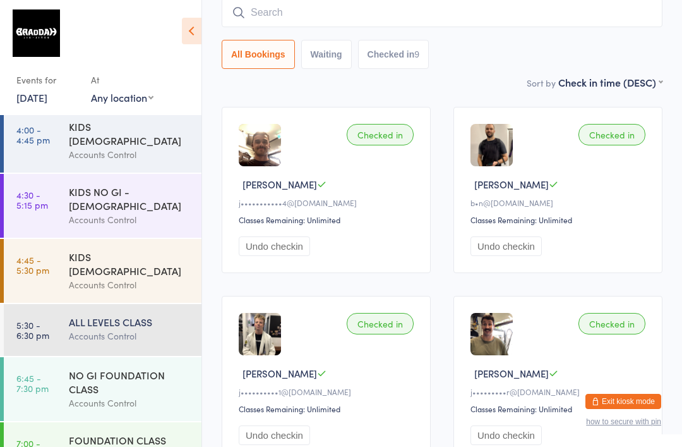
scroll to position [114, 0]
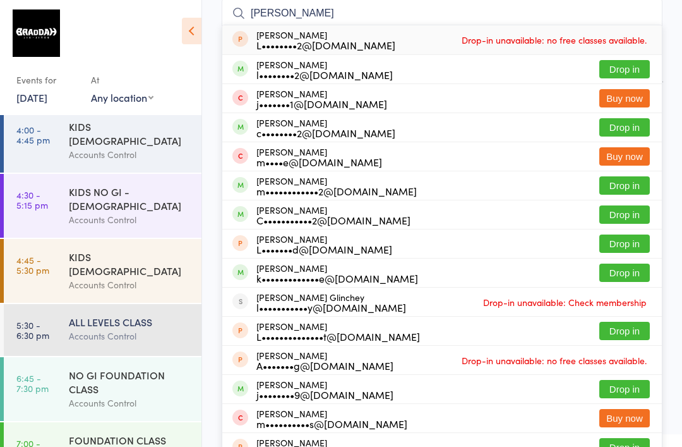
type input "[PERSON_NAME]"
click at [626, 68] on button "Drop in" at bounding box center [625, 69] width 51 height 18
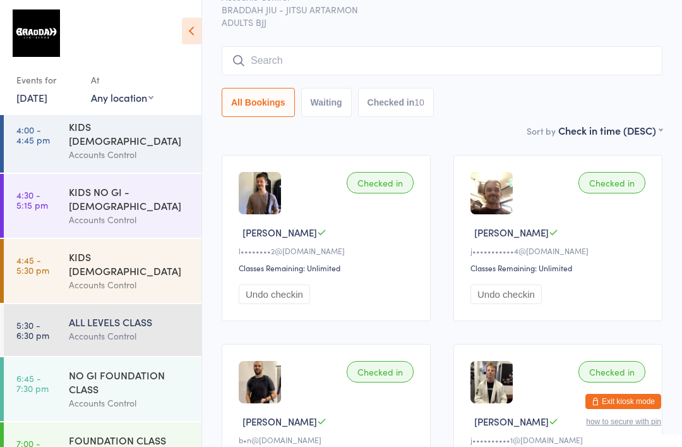
scroll to position [66, 0]
click at [532, 64] on input "search" at bounding box center [442, 61] width 441 height 29
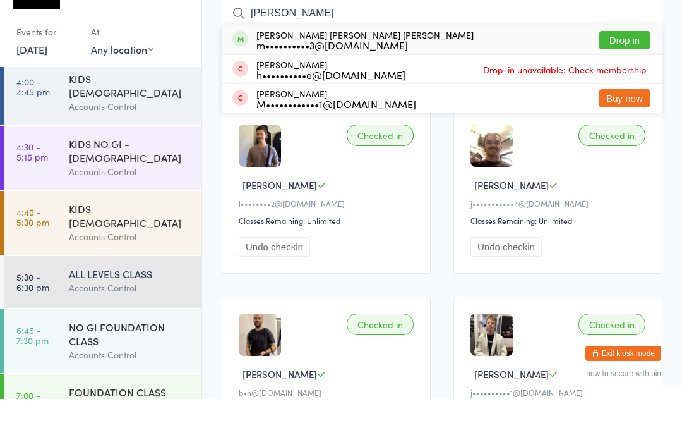
type input "[PERSON_NAME]"
click at [624, 79] on button "Drop in" at bounding box center [625, 88] width 51 height 18
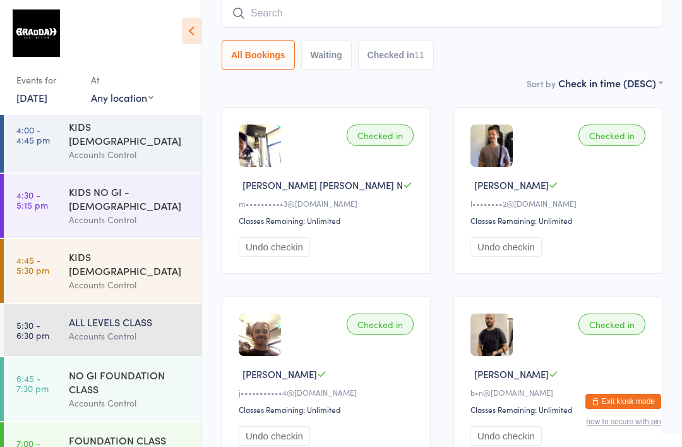
click at [301, 16] on input "search" at bounding box center [442, 13] width 441 height 29
type input "Nan"
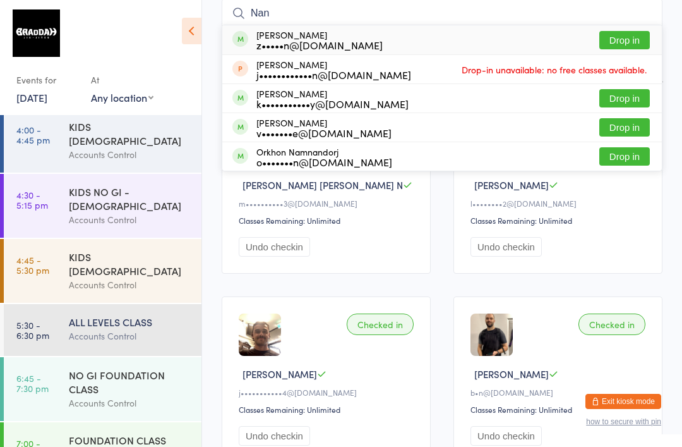
click at [638, 42] on button "Drop in" at bounding box center [625, 40] width 51 height 18
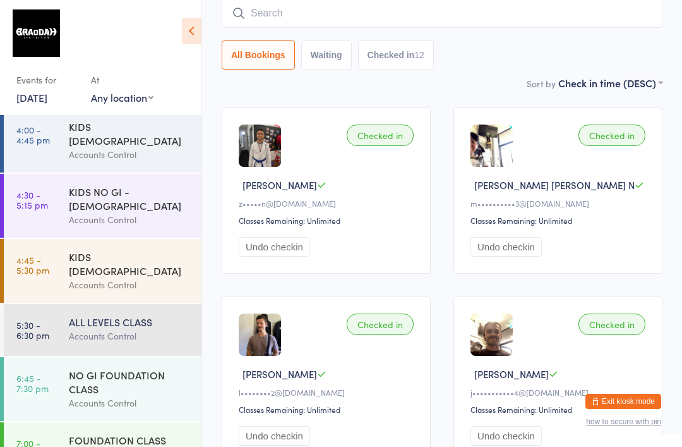
click at [255, 24] on input "search" at bounding box center [442, 13] width 441 height 29
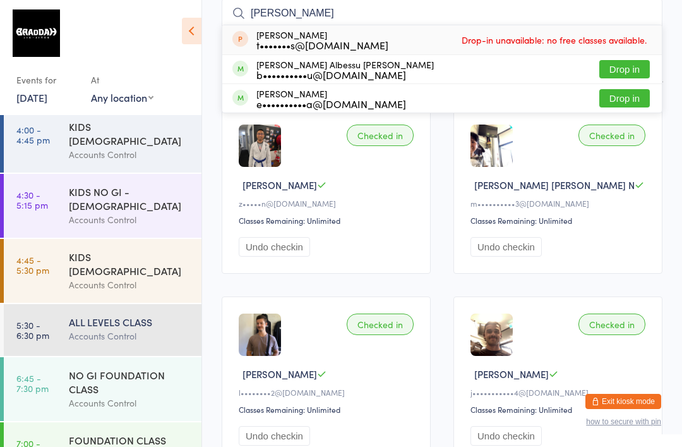
type input "[PERSON_NAME]"
click at [628, 71] on button "Drop in" at bounding box center [625, 69] width 51 height 18
